Goal: Task Accomplishment & Management: Manage account settings

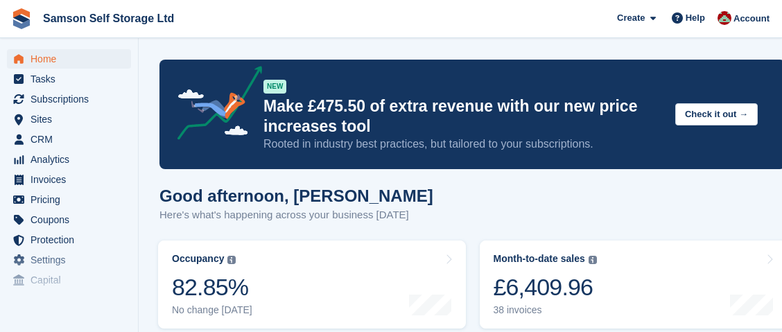
scroll to position [554, 0]
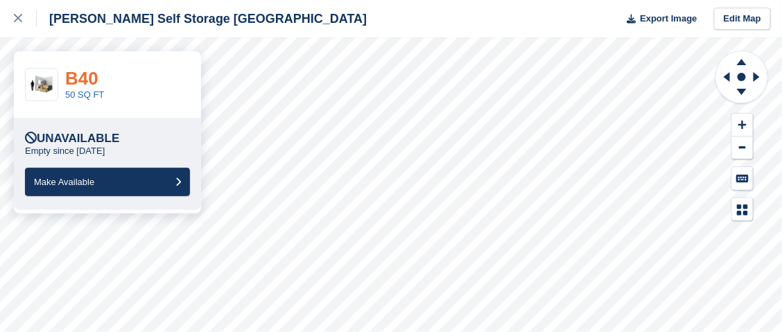
click at [87, 79] on link "B40" at bounding box center [81, 78] width 33 height 21
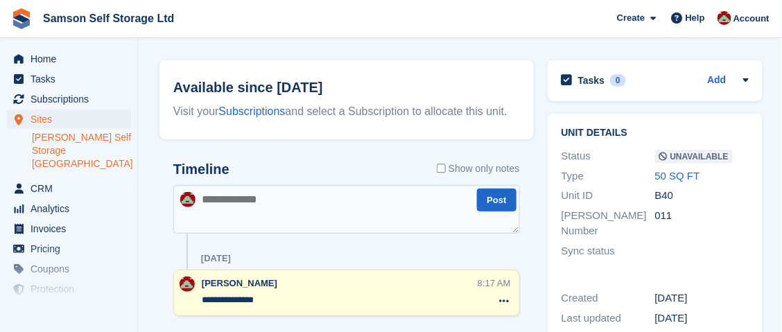
scroll to position [90, 0]
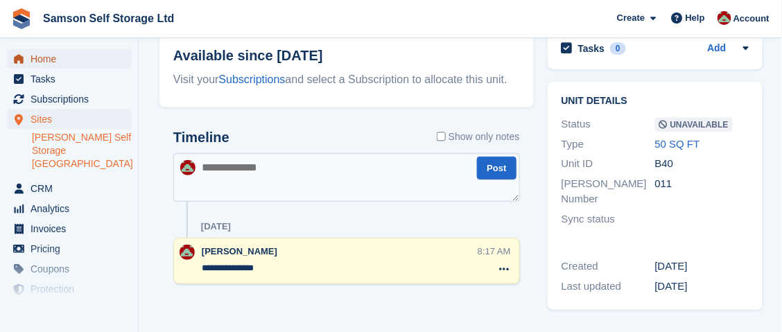
click at [46, 64] on span "Home" at bounding box center [72, 58] width 83 height 19
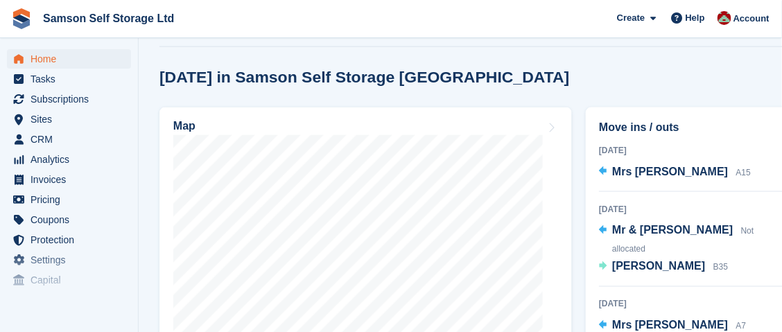
scroll to position [486, 0]
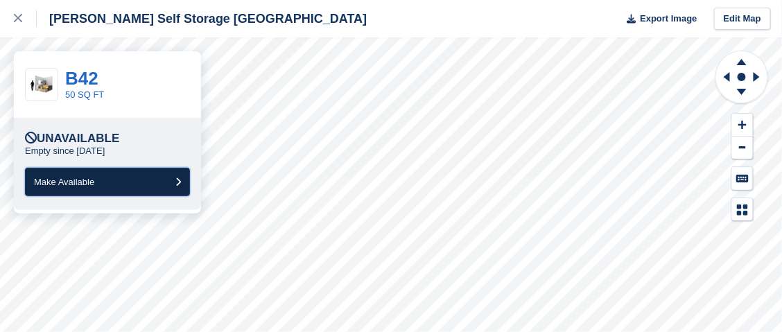
click at [78, 188] on button "Make Available" at bounding box center [107, 182] width 165 height 28
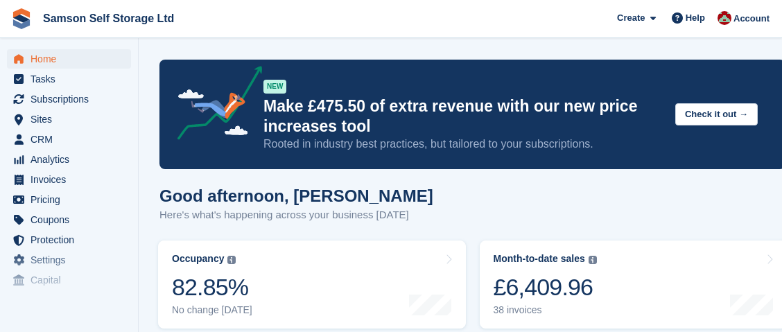
scroll to position [486, 0]
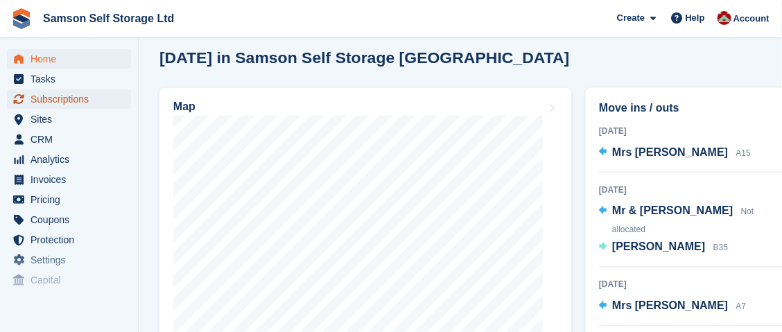
click at [89, 98] on span "Subscriptions" at bounding box center [72, 98] width 83 height 19
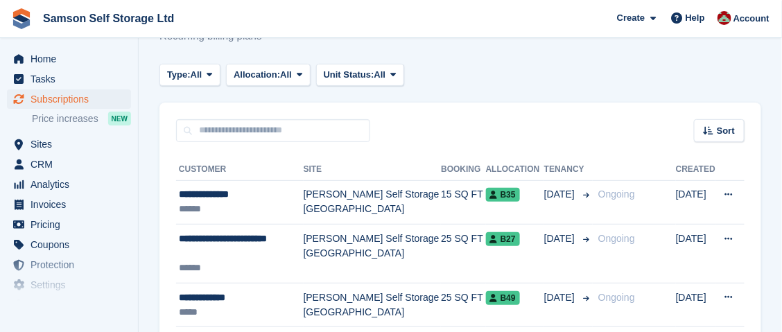
scroll to position [69, 0]
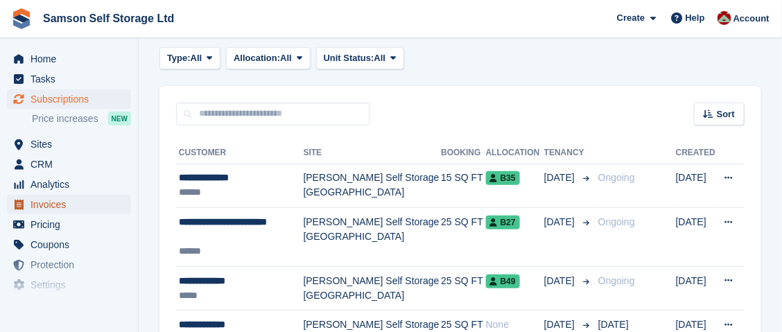
click at [55, 207] on span "Invoices" at bounding box center [72, 204] width 83 height 19
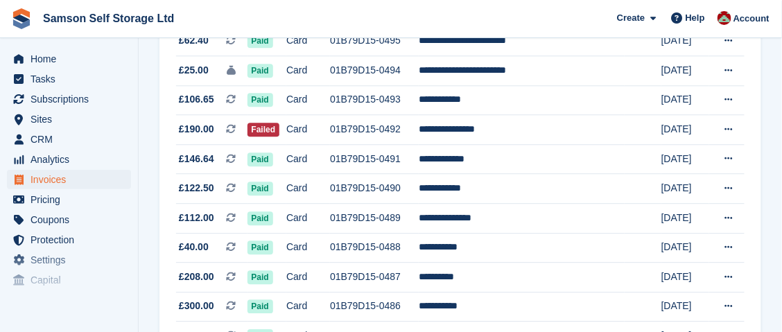
scroll to position [902, 0]
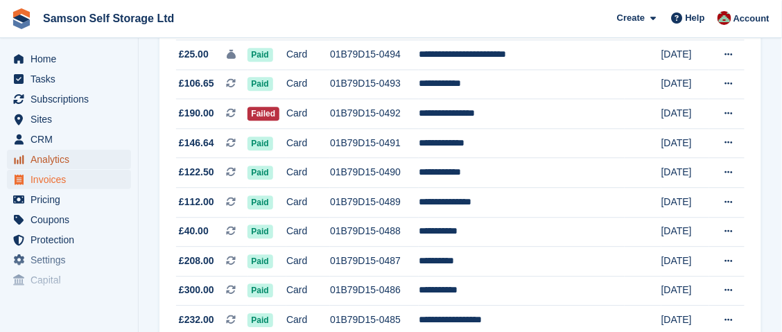
click at [67, 160] on span "Analytics" at bounding box center [72, 159] width 83 height 19
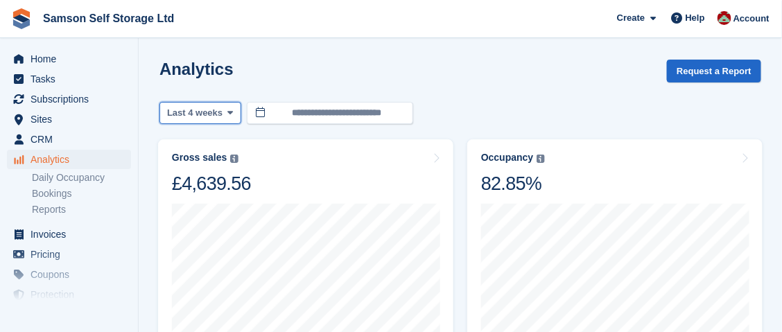
click at [228, 115] on icon at bounding box center [231, 112] width 6 height 9
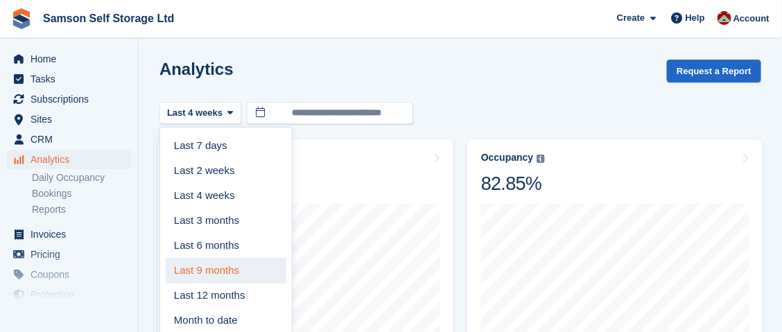
click at [226, 274] on link "Last 9 months" at bounding box center [226, 270] width 121 height 25
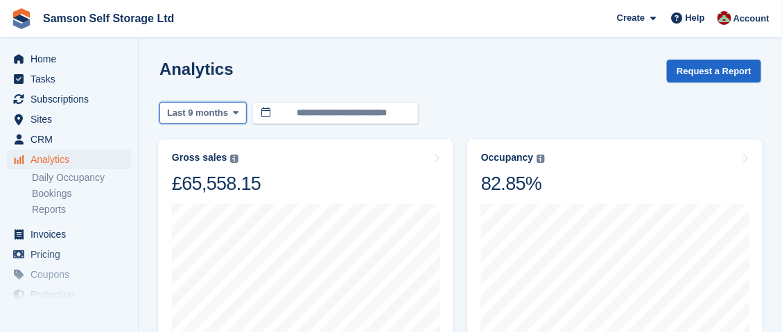
click at [233, 114] on icon at bounding box center [236, 112] width 6 height 9
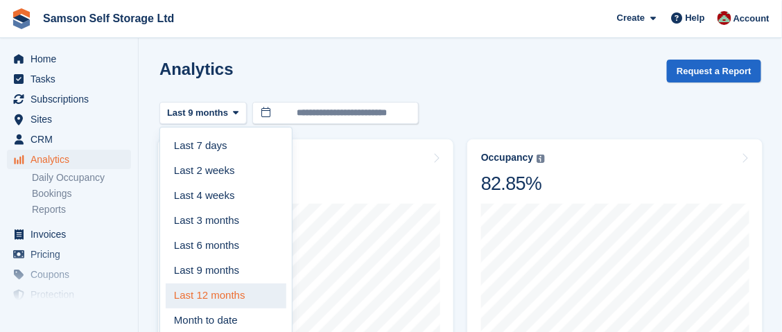
click at [194, 291] on link "Last 12 months" at bounding box center [226, 296] width 121 height 25
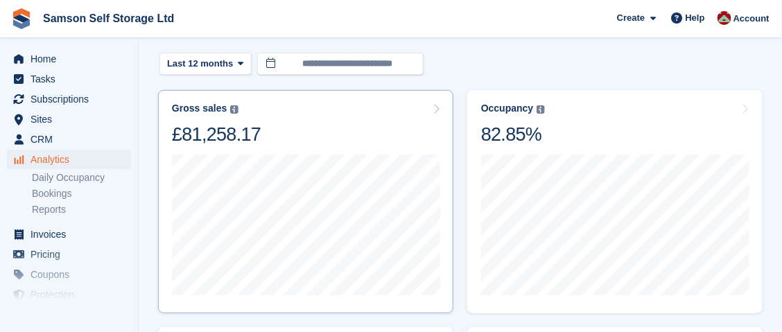
scroll to position [69, 0]
